Goal: Task Accomplishment & Management: Use online tool/utility

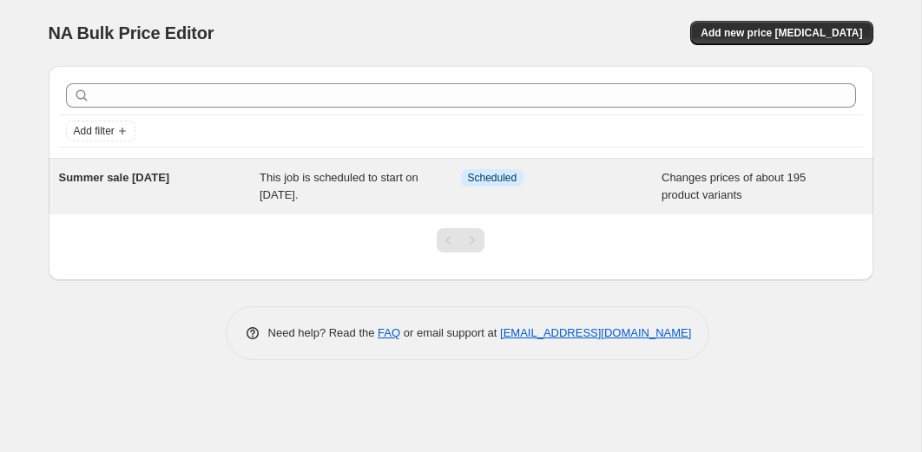
click at [314, 182] on span "This job is scheduled to start on [DATE]." at bounding box center [338, 186] width 159 height 30
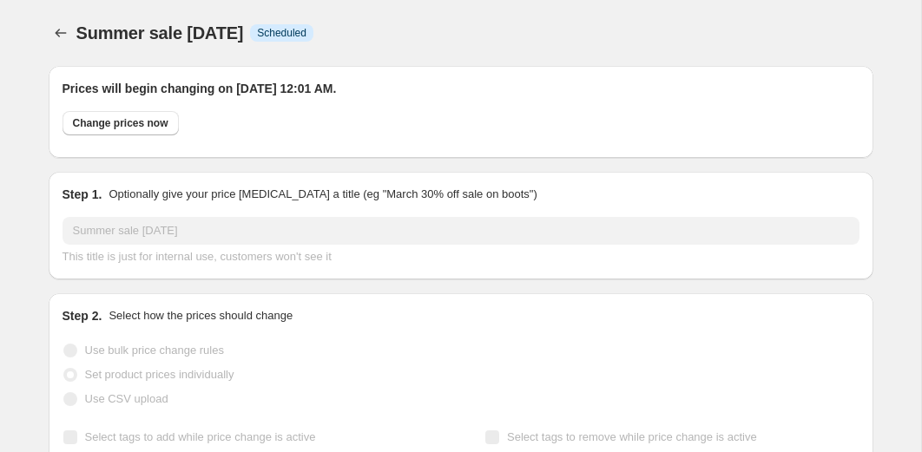
select select "collection"
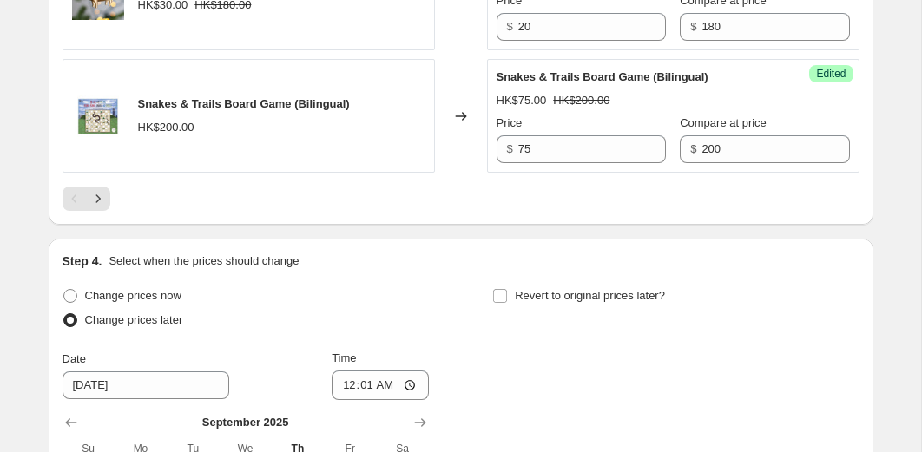
scroll to position [3274, 0]
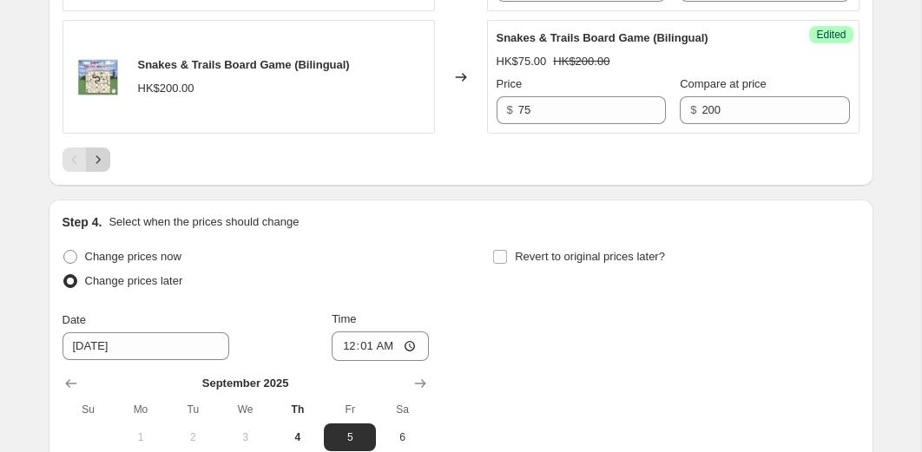
click at [101, 168] on icon "Next" at bounding box center [97, 159] width 17 height 17
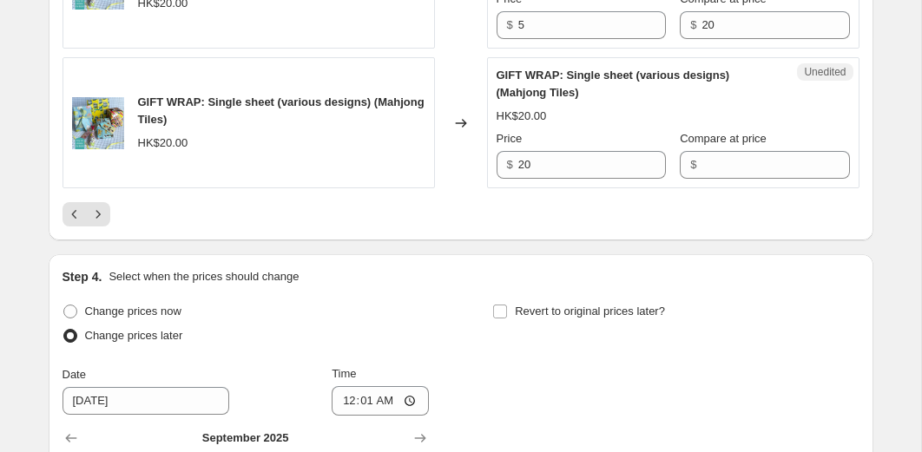
scroll to position [3356, 0]
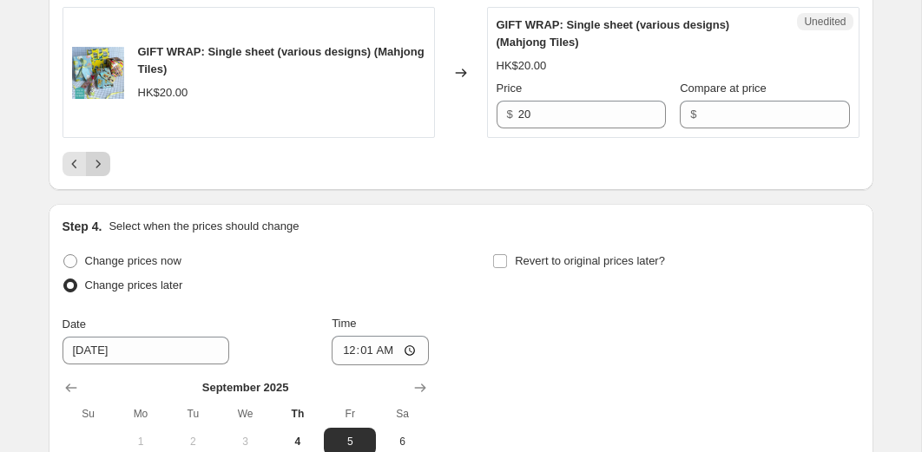
click at [98, 173] on icon "Next" at bounding box center [97, 163] width 17 height 17
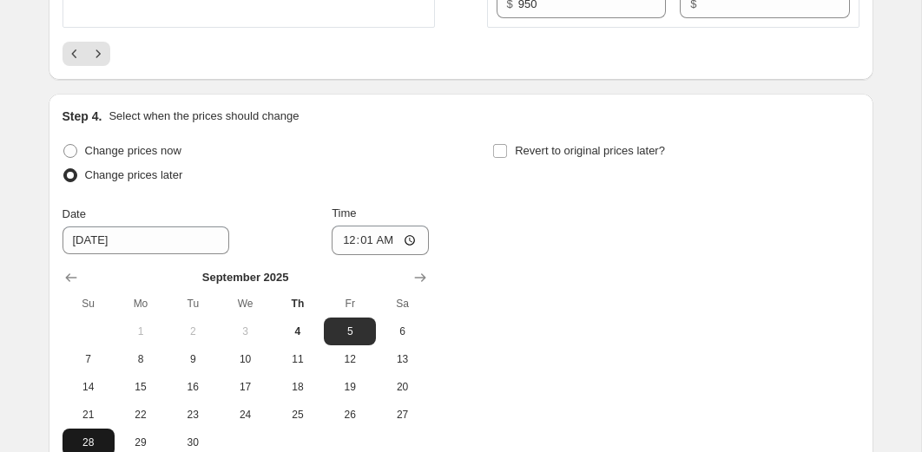
scroll to position [3460, 0]
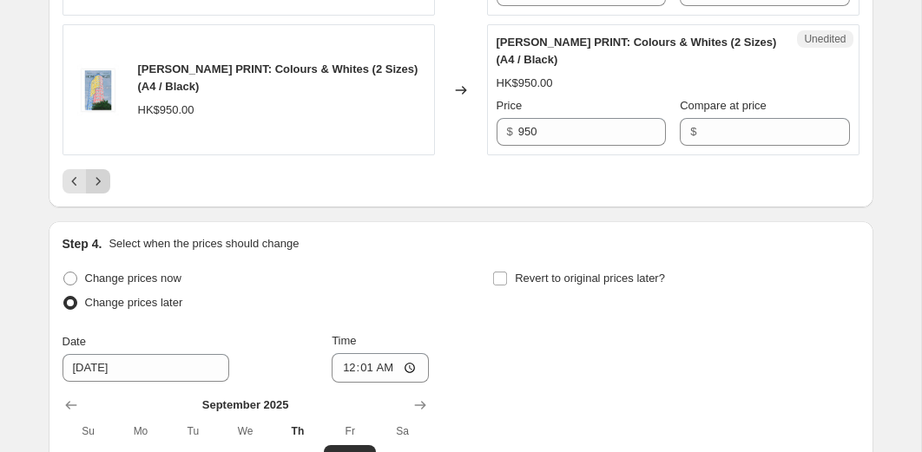
click at [101, 190] on icon "Next" at bounding box center [97, 181] width 17 height 17
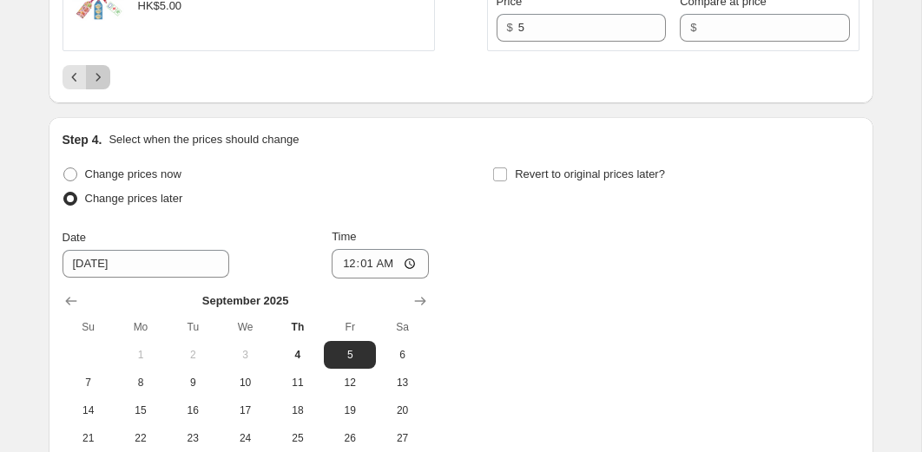
click at [96, 86] on icon "Next" at bounding box center [97, 77] width 17 height 17
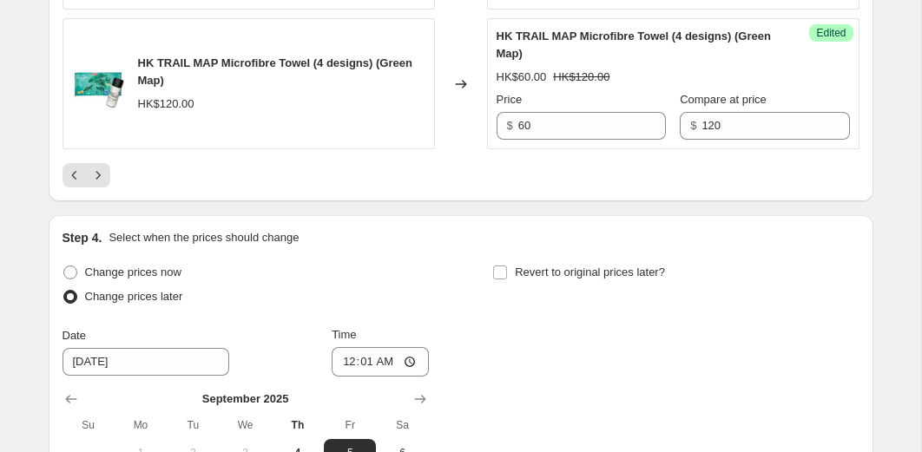
scroll to position [3356, 0]
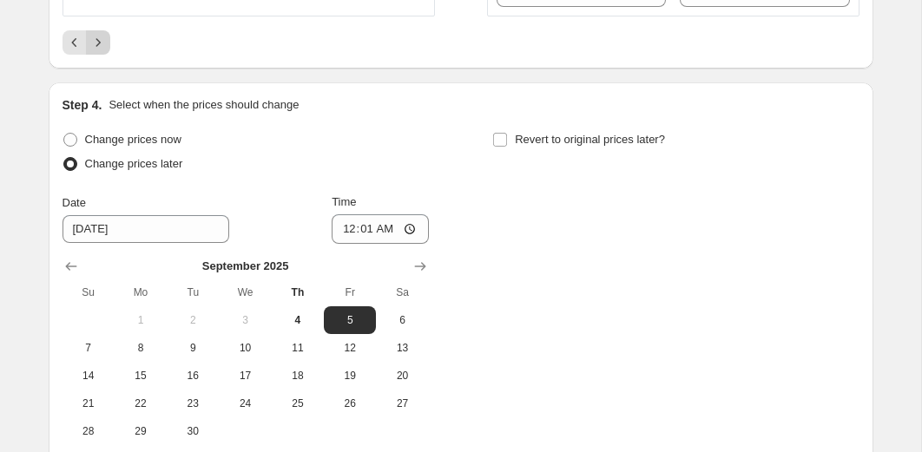
click at [95, 51] on icon "Next" at bounding box center [97, 42] width 17 height 17
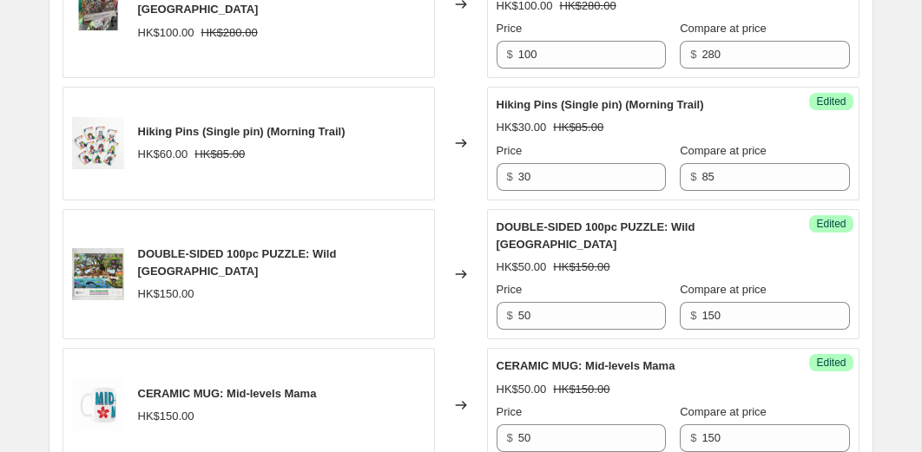
scroll to position [2946, 0]
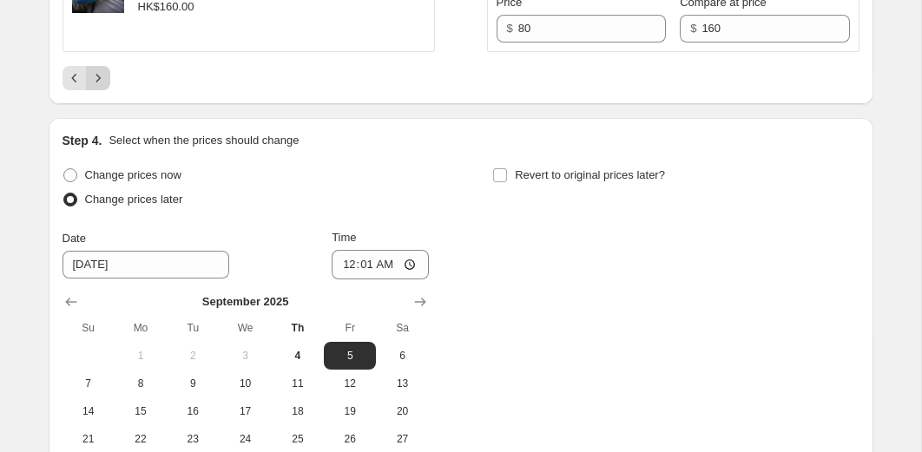
click at [106, 66] on button "Next" at bounding box center [98, 78] width 24 height 24
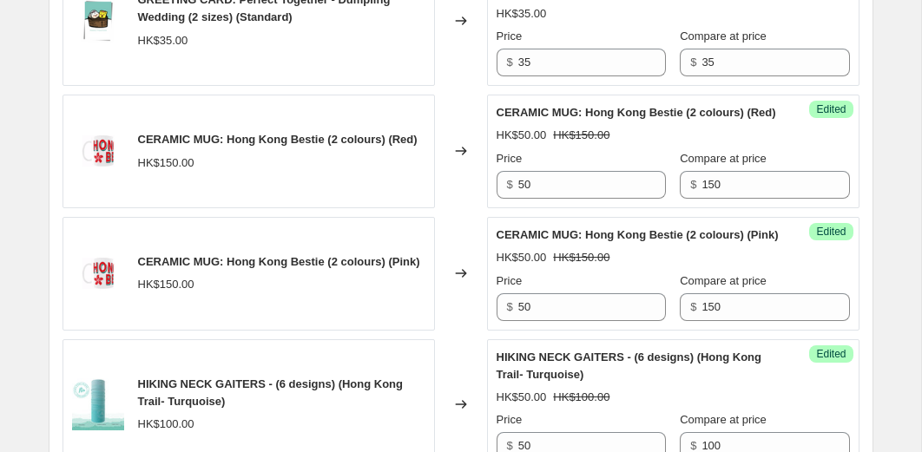
scroll to position [1574, 0]
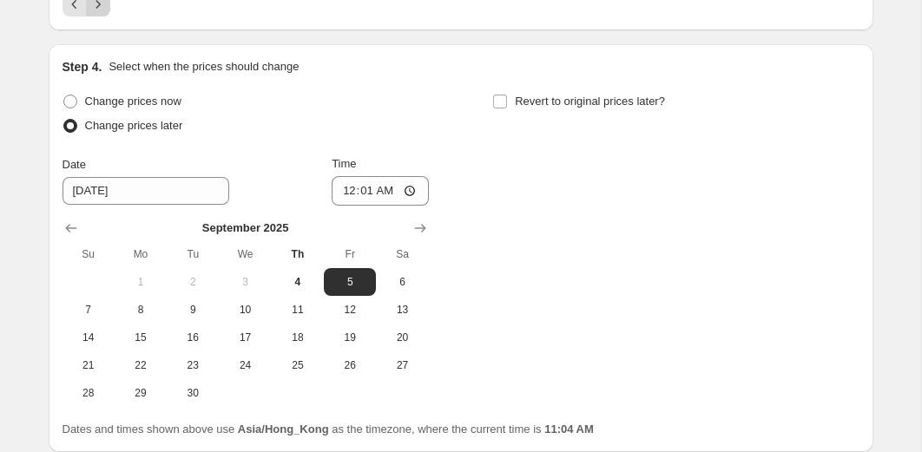
click at [105, 13] on icon "Next" at bounding box center [97, 4] width 17 height 17
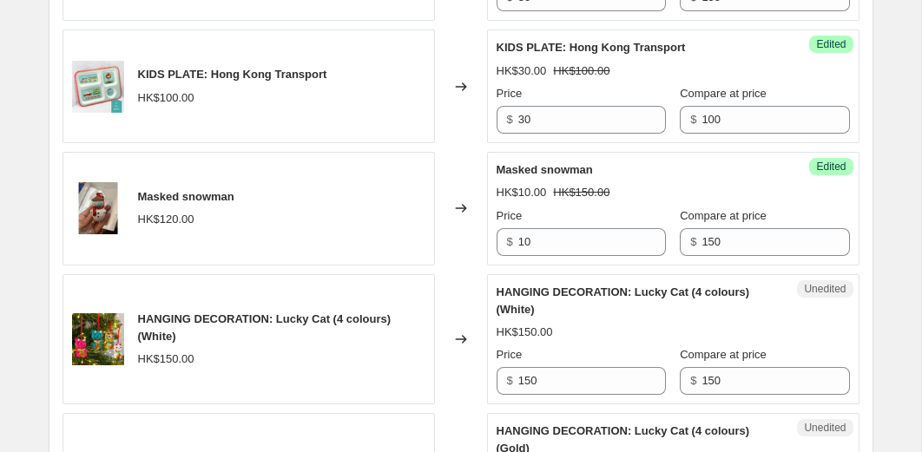
scroll to position [2834, 0]
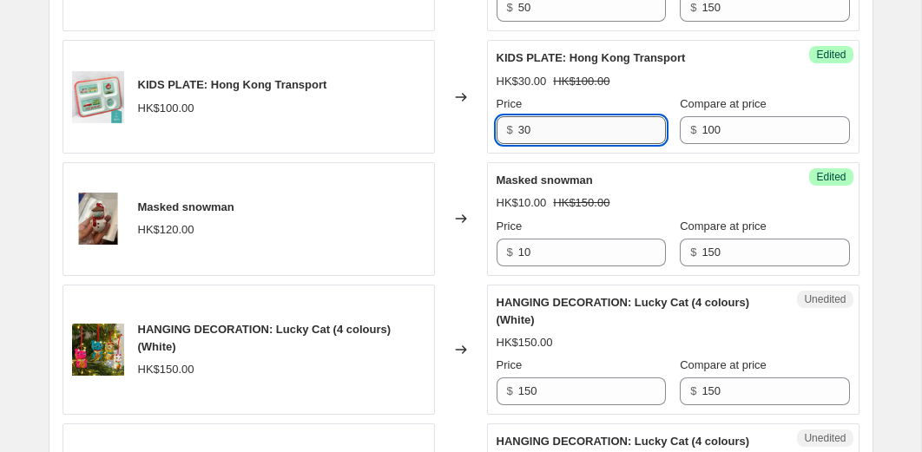
click at [542, 144] on input "30" at bounding box center [592, 130] width 148 height 28
type input "100"
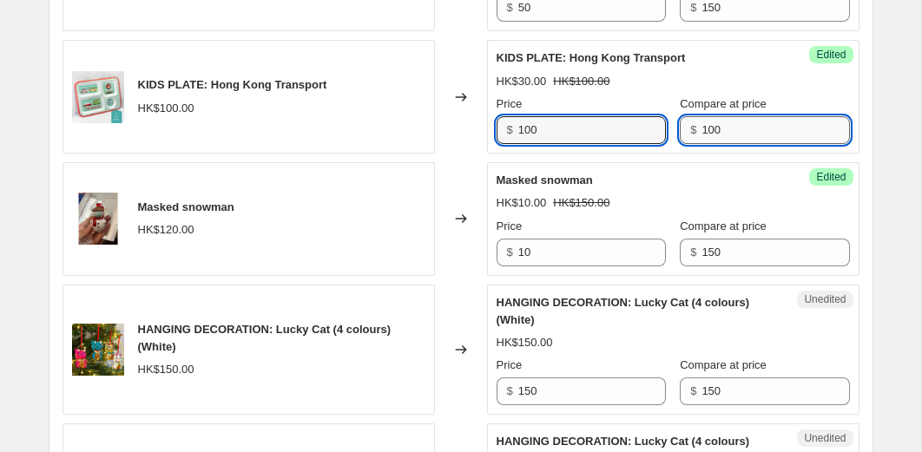
click at [704, 144] on input "100" at bounding box center [775, 130] width 148 height 28
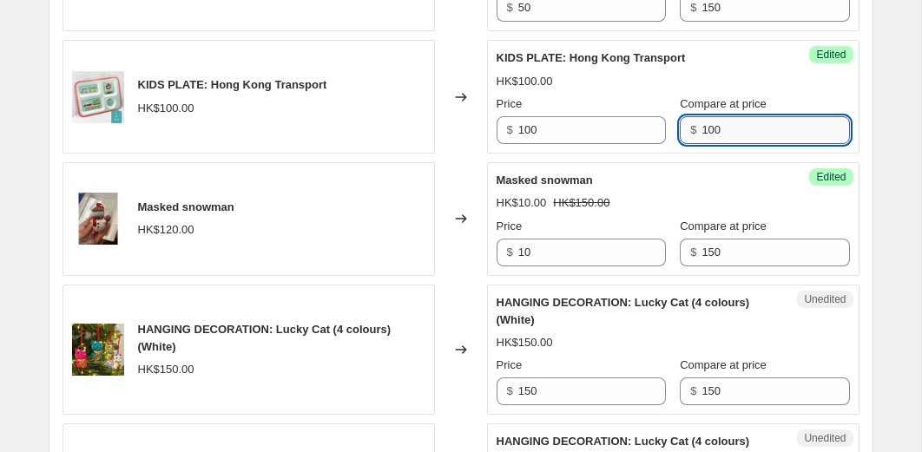
click at [704, 144] on input "100" at bounding box center [775, 130] width 148 height 28
type input "0"
click at [856, 142] on div "Success Edited KIDS PLATE: Hong Kong Transport HK$100.00 Price $ 100 Compare at…" at bounding box center [673, 97] width 372 height 114
